Goal: Information Seeking & Learning: Learn about a topic

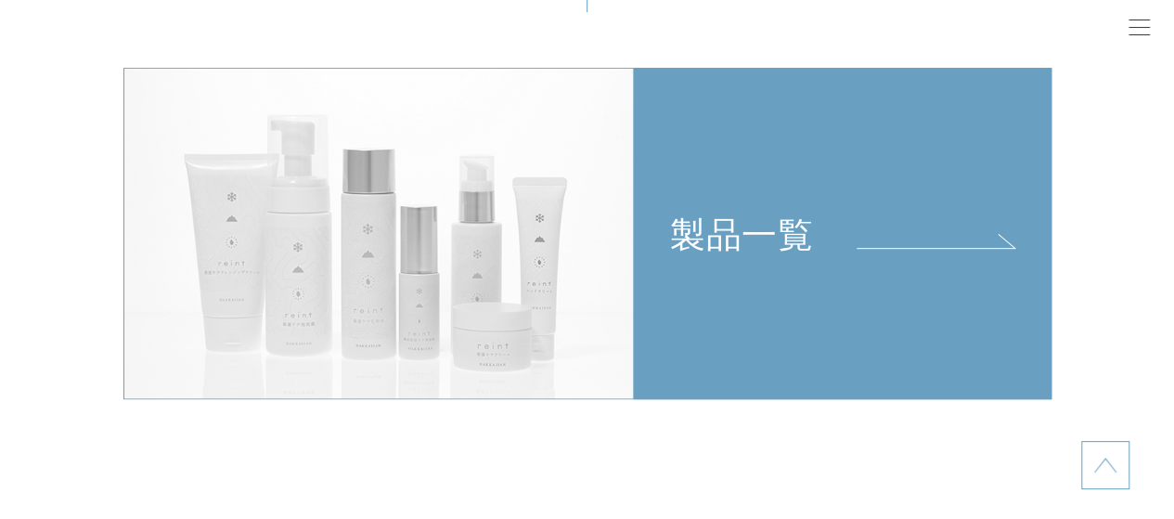
scroll to position [3897, 0]
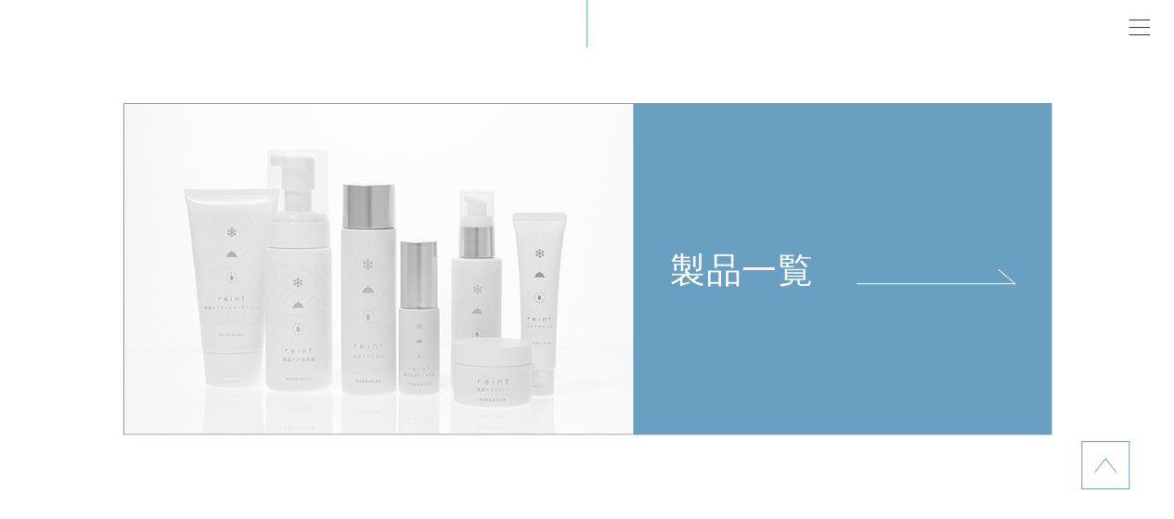
click at [566, 214] on img at bounding box center [378, 268] width 510 height 331
click at [709, 244] on div "製品一覧" at bounding box center [843, 197] width 416 height 187
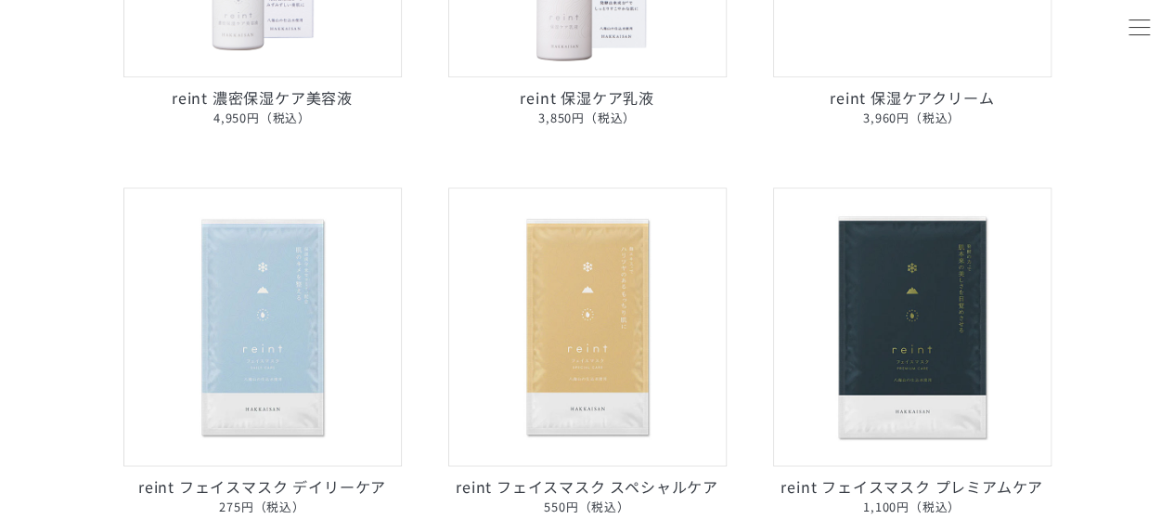
scroll to position [928, 0]
click at [946, 335] on img at bounding box center [912, 325] width 278 height 278
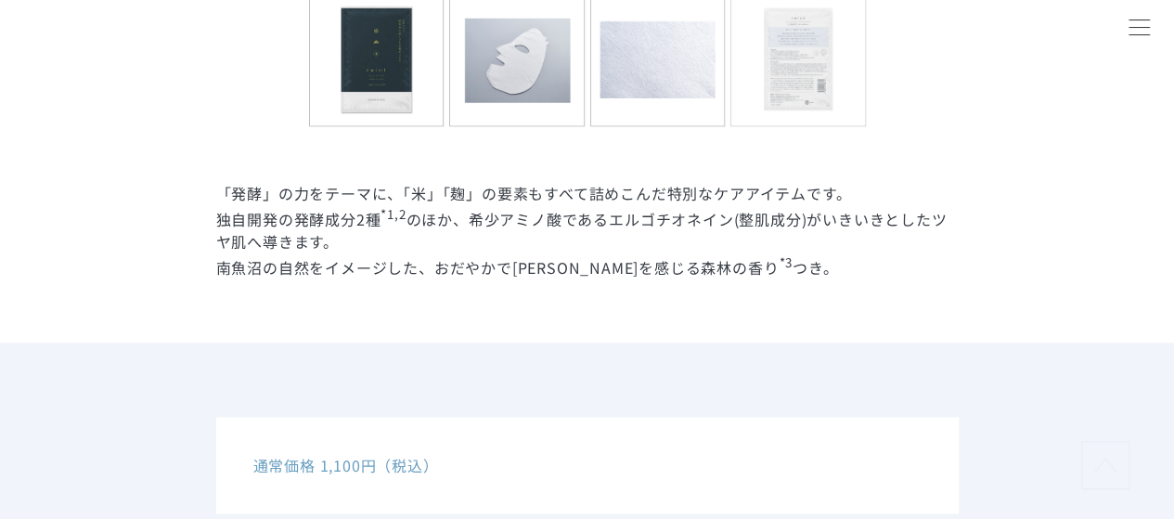
scroll to position [1021, 0]
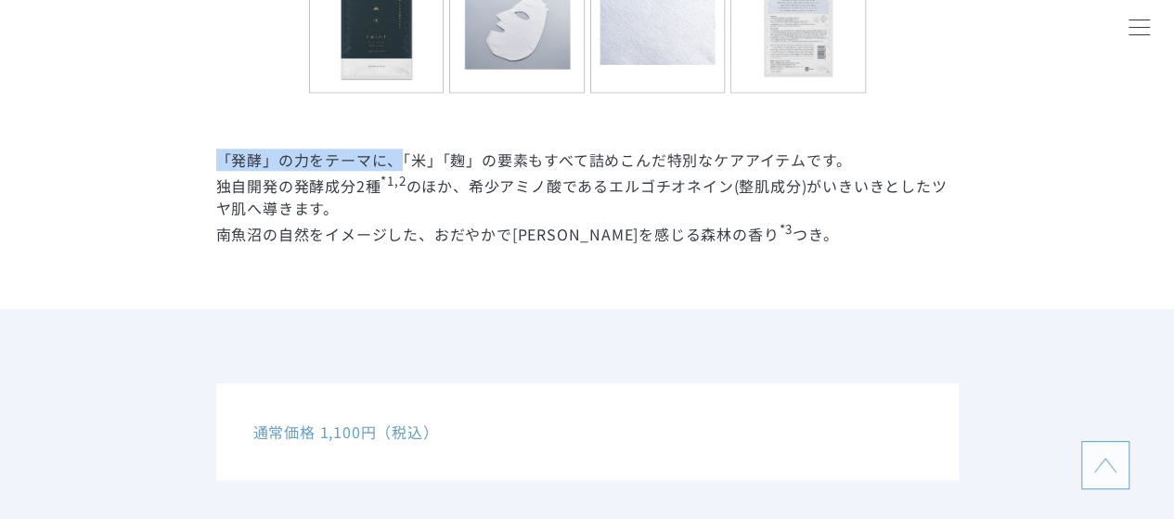
drag, startPoint x: 221, startPoint y: 157, endPoint x: 397, endPoint y: 160, distance: 176.3
click at [397, 160] on dd "「発酵」の力をテーマに、「米」「麹」の要素もすべて詰めこんだ特別なケアアイテムです。 独自開発の発酵成分2種 *1,2 のほか、希少アミノ酸であるエルゴチオネ…" at bounding box center [587, 196] width 742 height 96
click at [492, 170] on dd "「発酵」の力をテーマに、「米」「麹」の要素もすべて詰めこんだ特別なケアアイテムです。 独自開発の発酵成分2種 *1,2 のほか、希少アミノ酸であるエルゴチオネ…" at bounding box center [587, 196] width 742 height 96
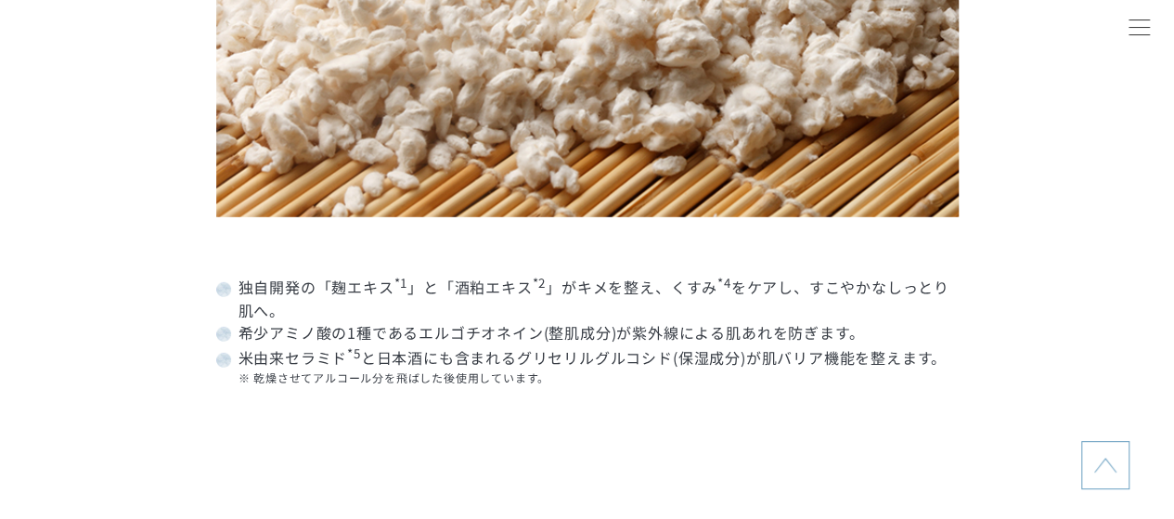
scroll to position [2876, 0]
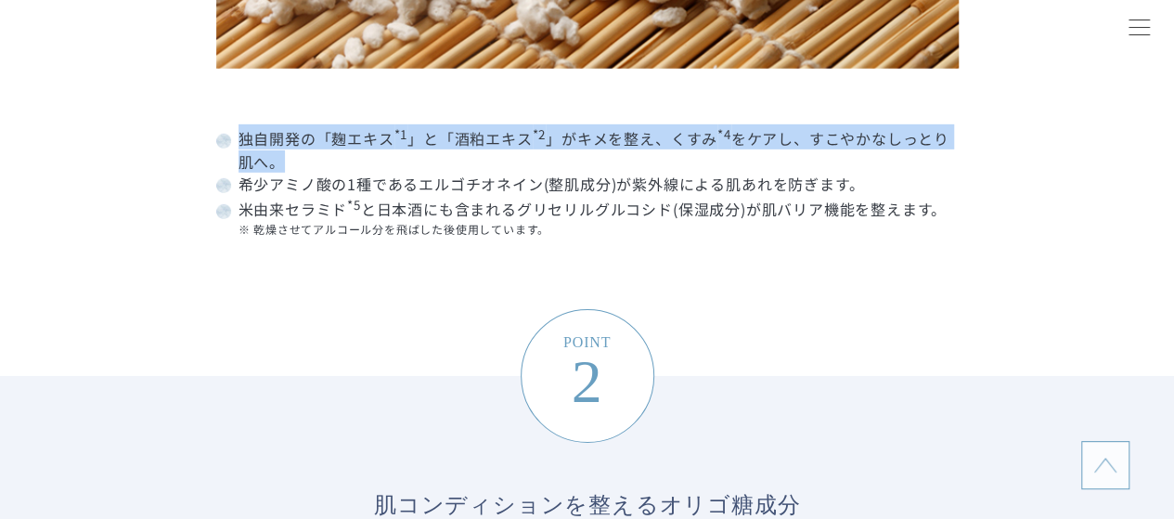
drag, startPoint x: 238, startPoint y: 140, endPoint x: 836, endPoint y: 150, distance: 598.5
click at [836, 150] on dd "独自開発の「麹エキス *1 」と「酒粕エキス *2 」がキメを整え、くすみ *4 をケアし、すこやかなしっとり肌へ。" at bounding box center [587, 147] width 742 height 47
copy dd "独自開発の「麹エキス *1 」と「酒粕エキス *2 」がキメを整え、くすみ *4 をケアし、すこやかなしっとり肌へ。"
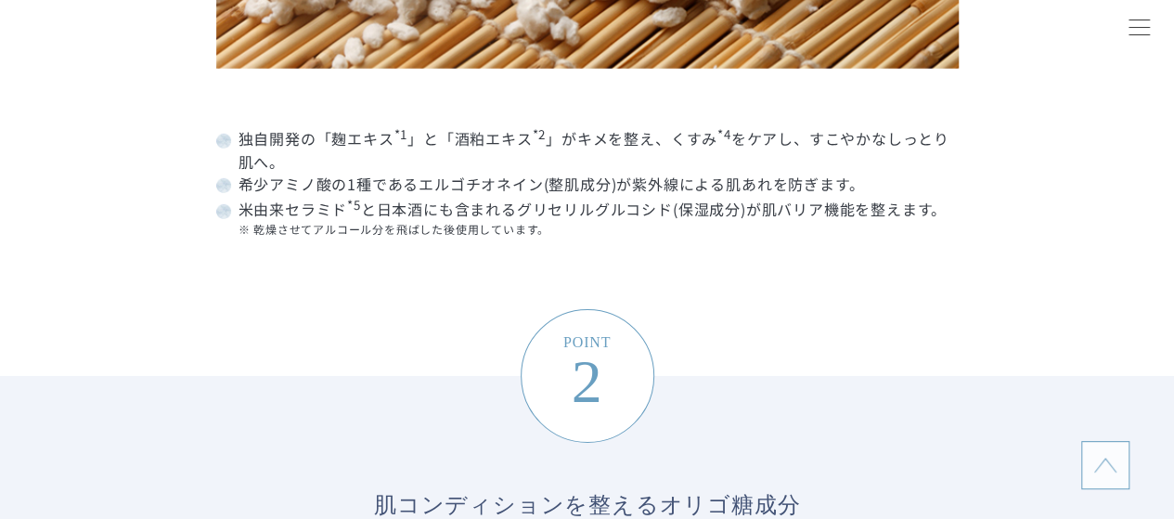
click at [595, 180] on dd "希少アミノ酸の1種であるエルゴチオネイン(整肌成分)が紫外線による肌あれを防ぎます。" at bounding box center [587, 184] width 742 height 22
drag, startPoint x: 420, startPoint y: 181, endPoint x: 551, endPoint y: 181, distance: 130.8
click at [551, 181] on dd "希少アミノ酸の1種であるエルゴチオネイン(整肌成分)が紫外線による肌あれを防ぎます。" at bounding box center [587, 184] width 742 height 22
click at [439, 155] on dd "独自開発の「麹エキス *1 」と「酒粕エキス *2 」がキメを整え、くすみ *4 をケアし、すこやかなしっとり肌へ。" at bounding box center [587, 147] width 742 height 47
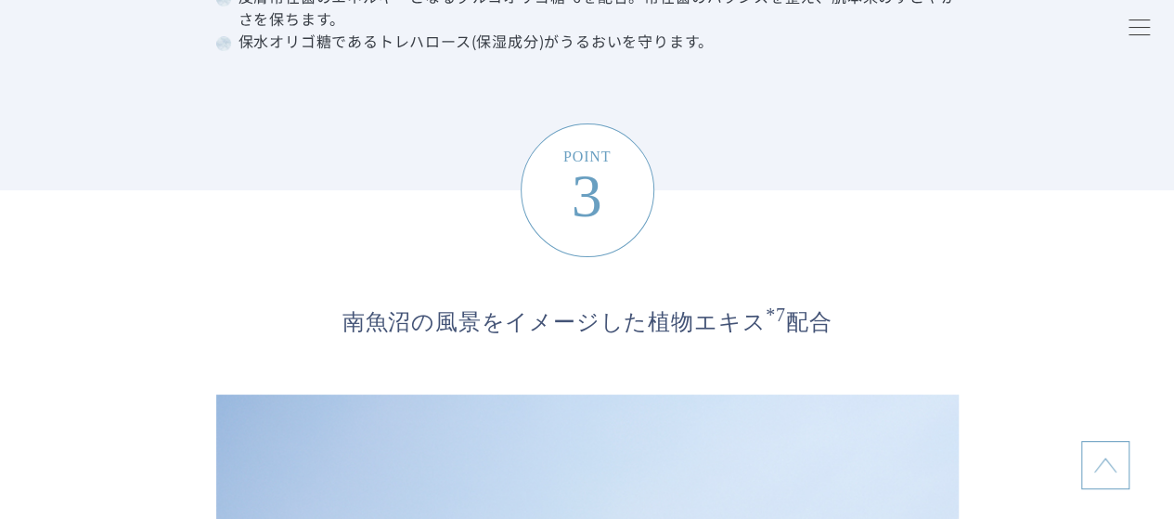
scroll to position [4268, 0]
